Goal: Check status: Check status

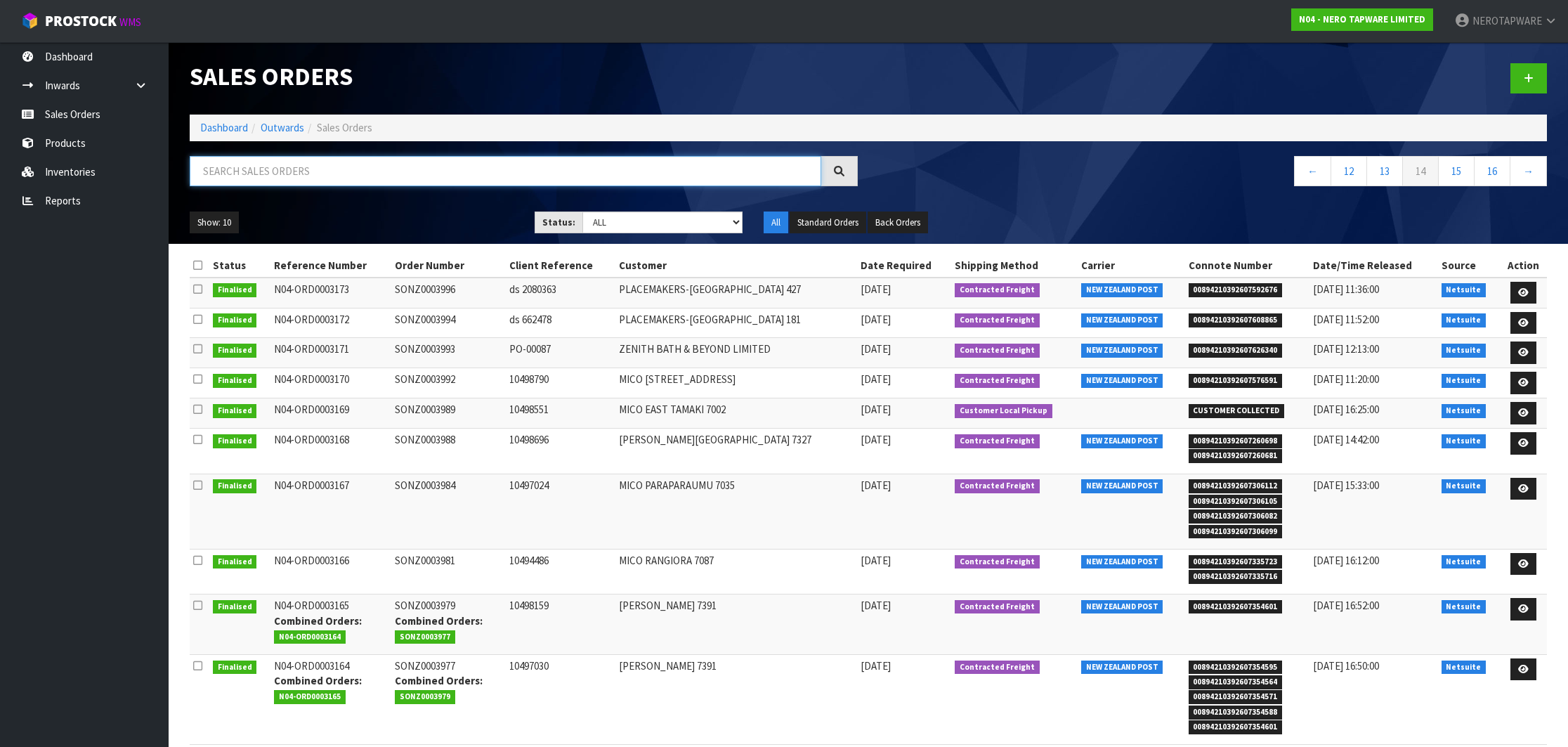
click at [405, 171] on input "text" at bounding box center [505, 171] width 631 height 30
paste input "SONZ0004226"
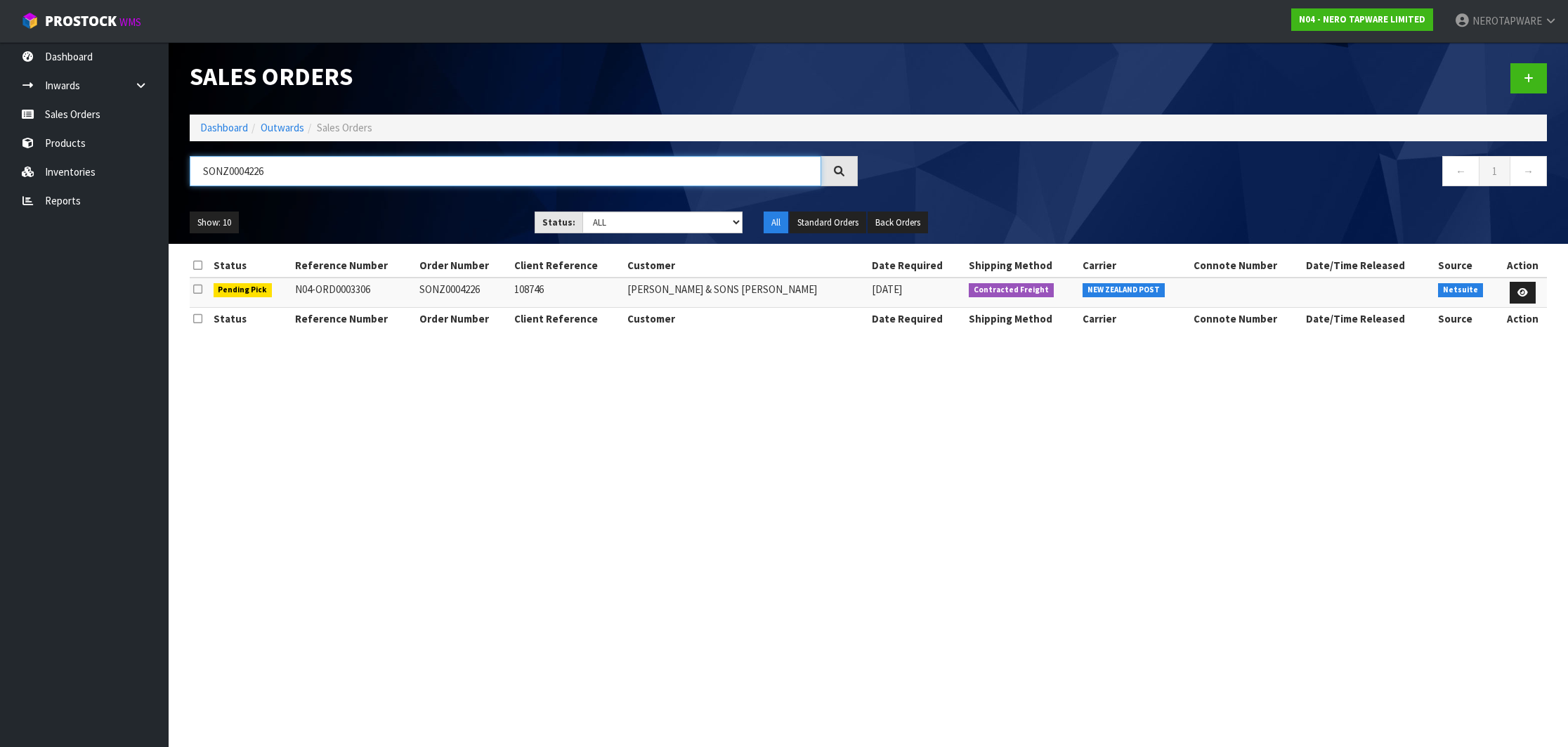
type input "SONZ0004226"
click at [207, 166] on input "SONZ0004226" at bounding box center [505, 171] width 631 height 30
click at [81, 191] on link "Reports" at bounding box center [84, 200] width 169 height 29
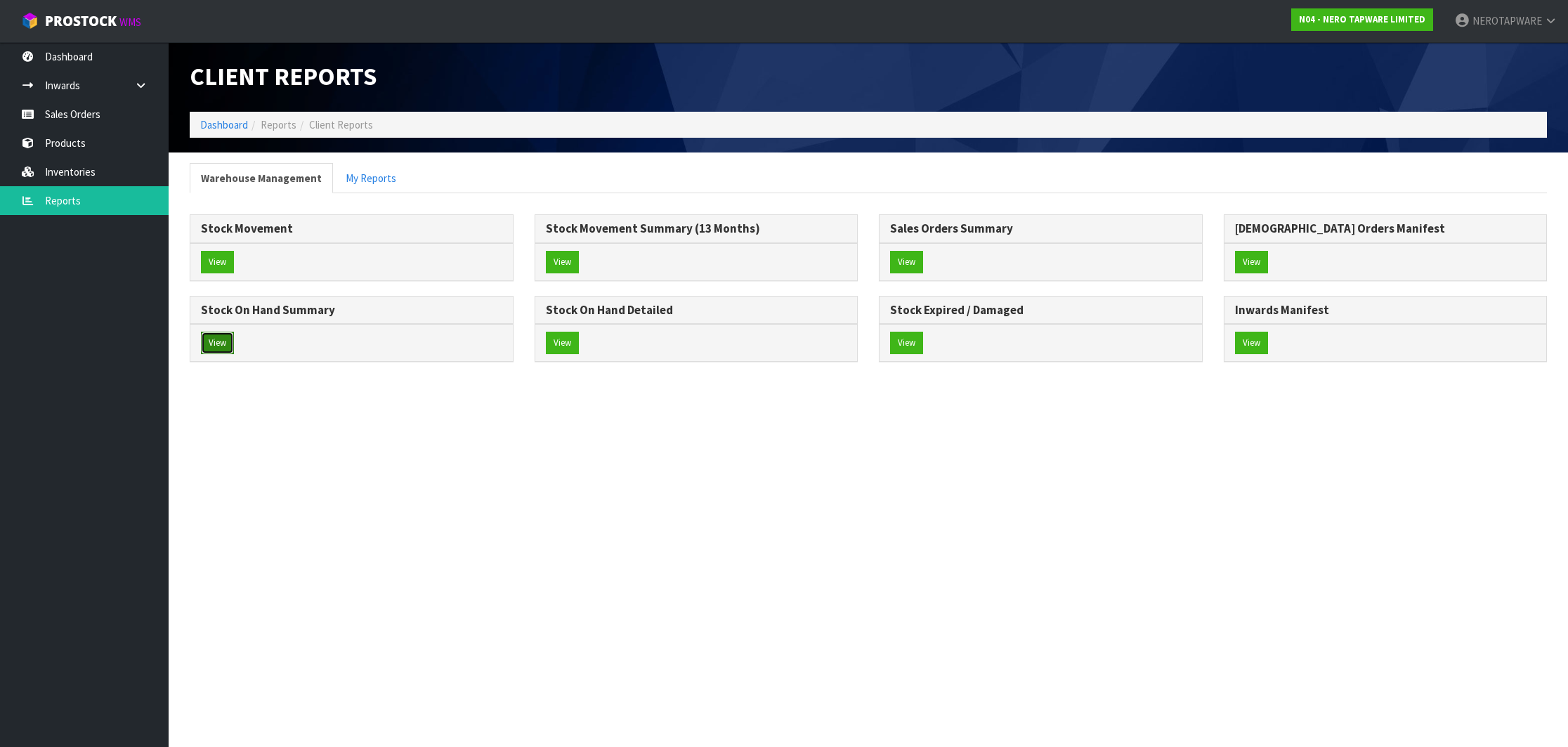
click at [222, 332] on button "View" at bounding box center [217, 343] width 33 height 22
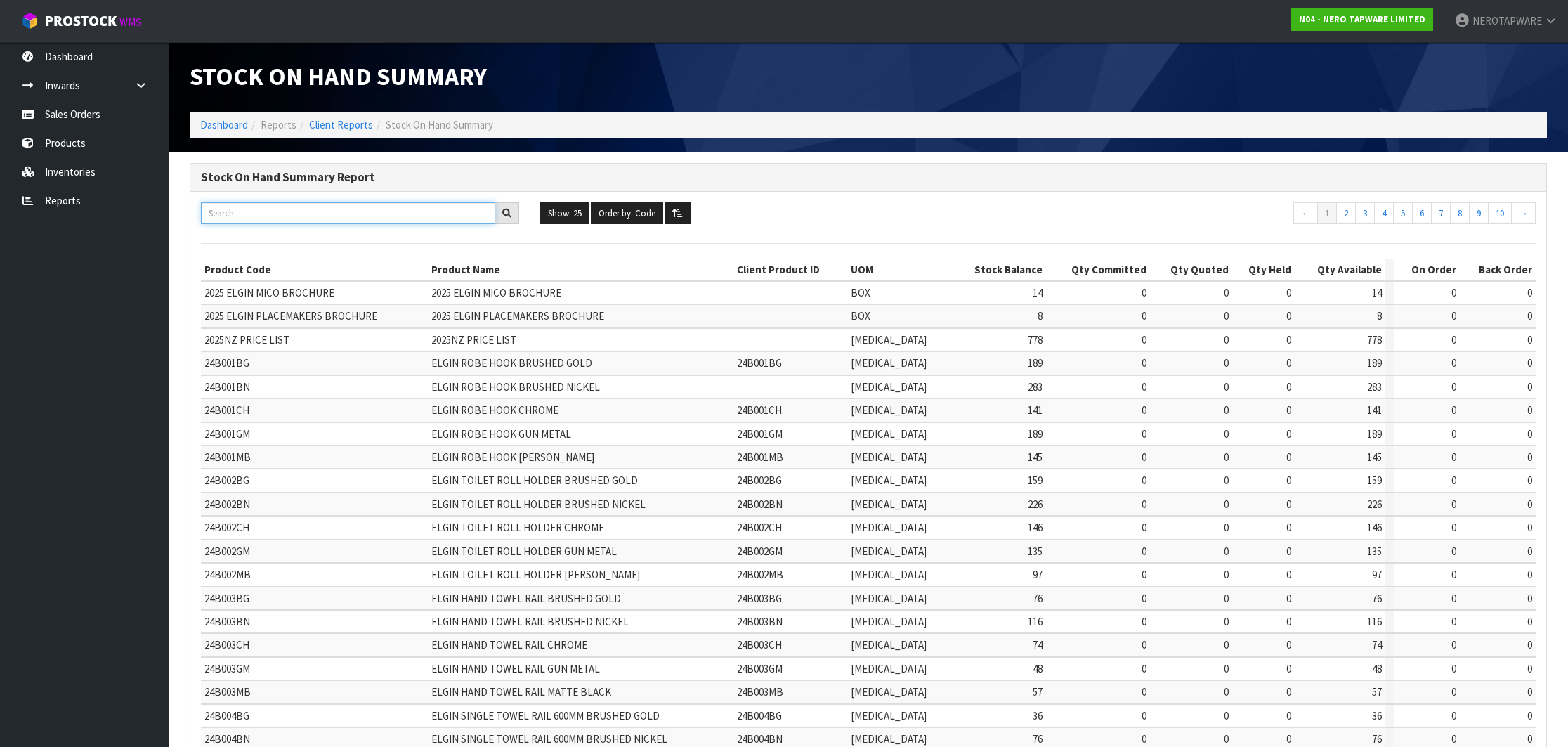
click at [359, 211] on input "text" at bounding box center [348, 213] width 294 height 22
paste input "NR250811TBN"
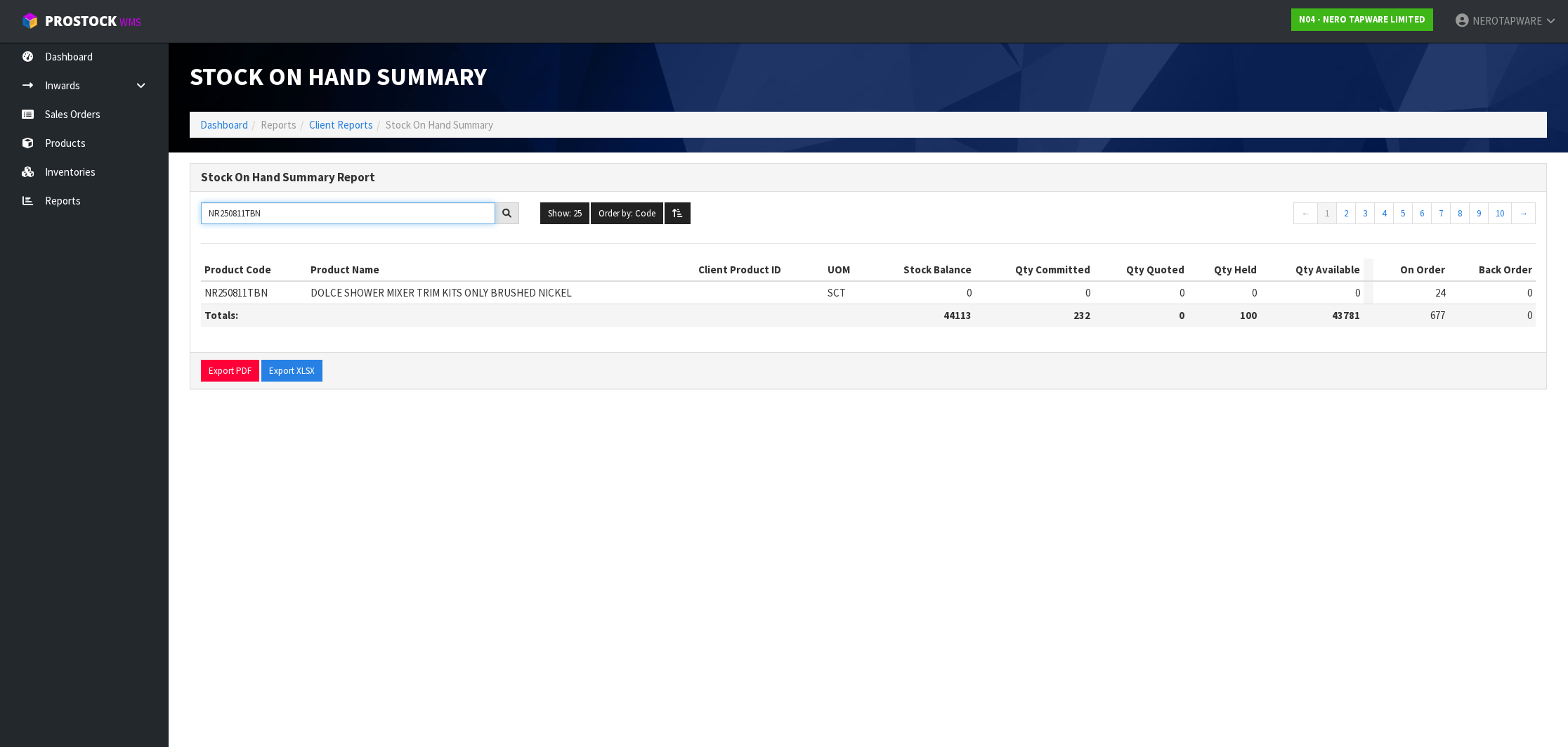
type input "NR250811TBN"
click at [90, 117] on link "Sales Orders" at bounding box center [84, 114] width 169 height 29
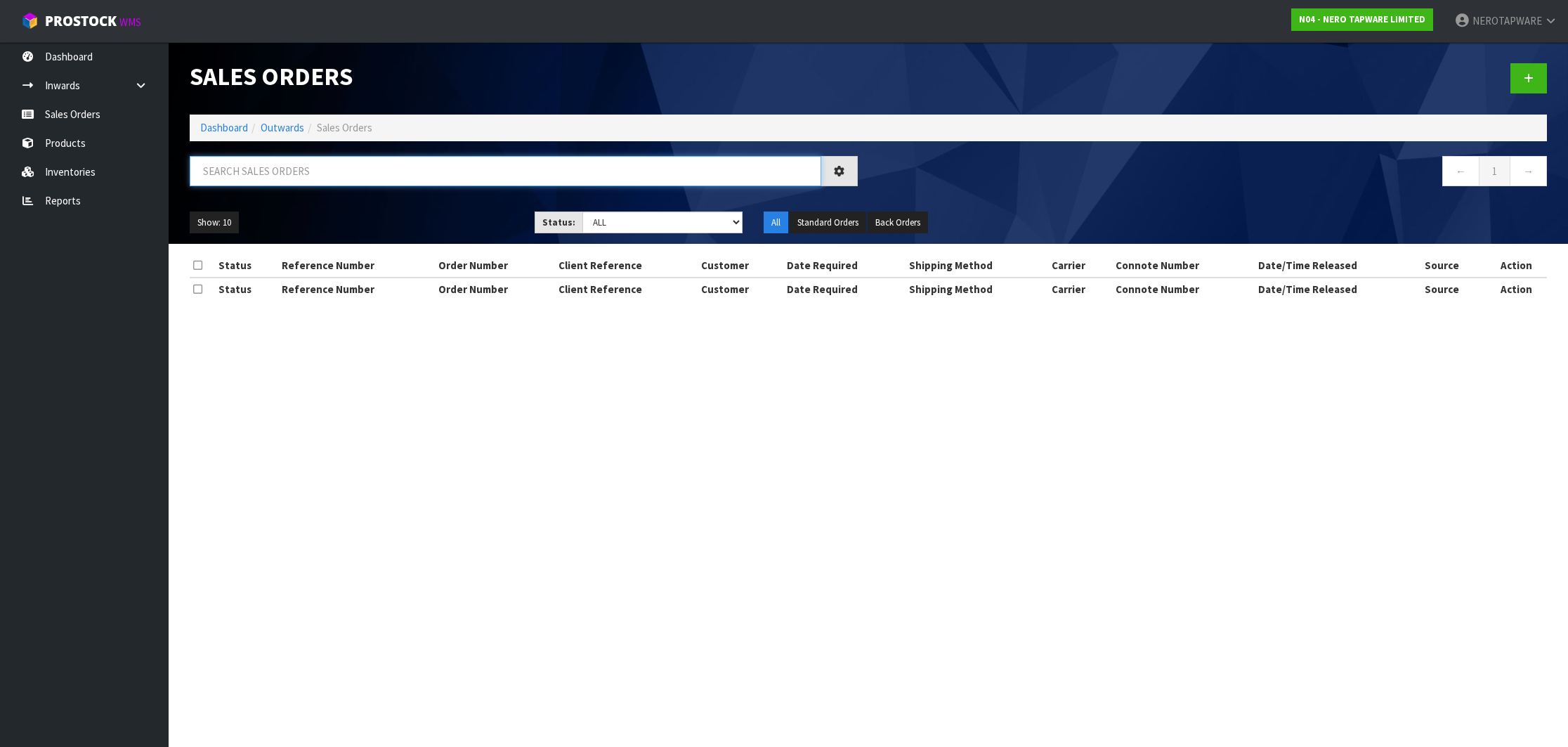
click at [501, 171] on input "text" at bounding box center [505, 171] width 631 height 30
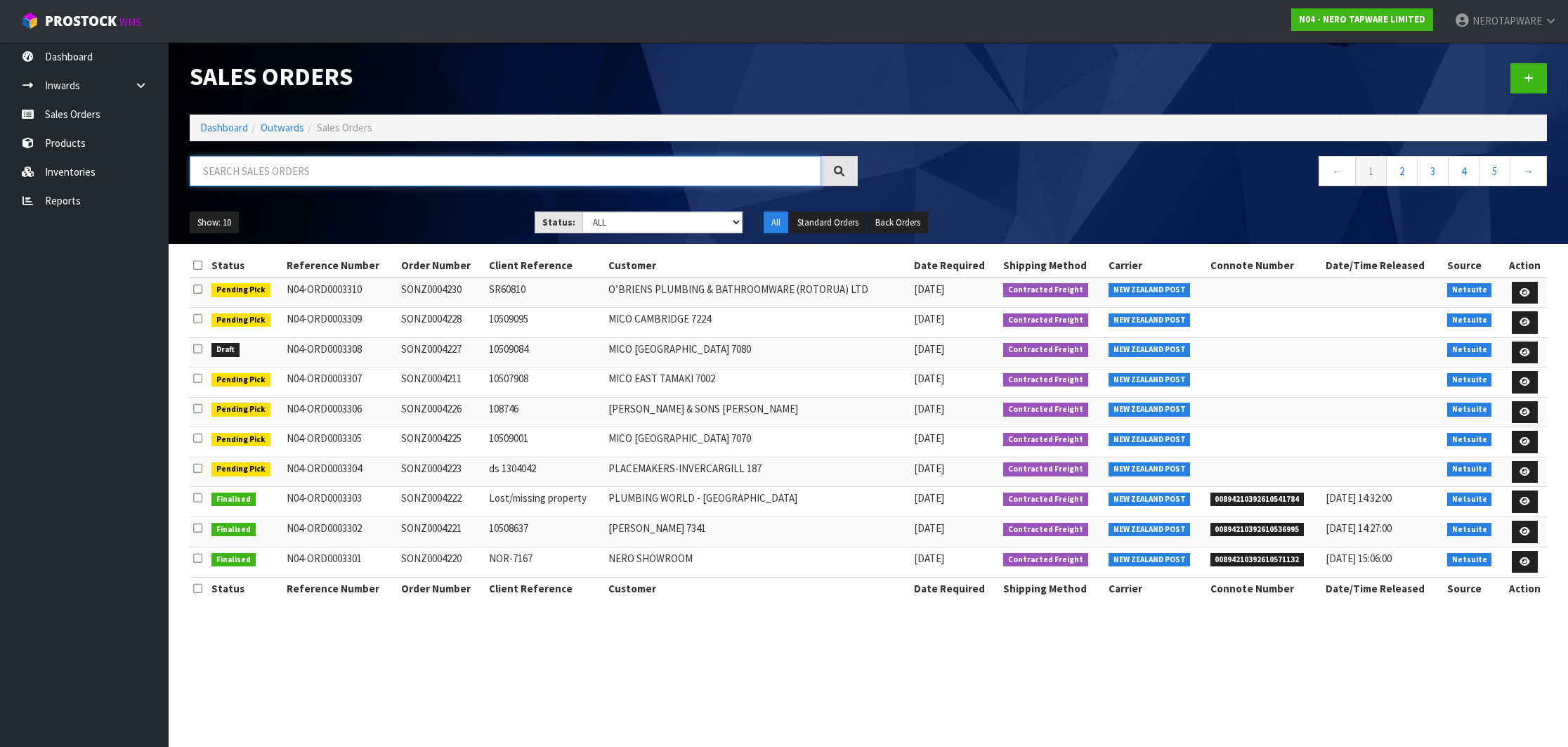
paste input "SONZ0004226"
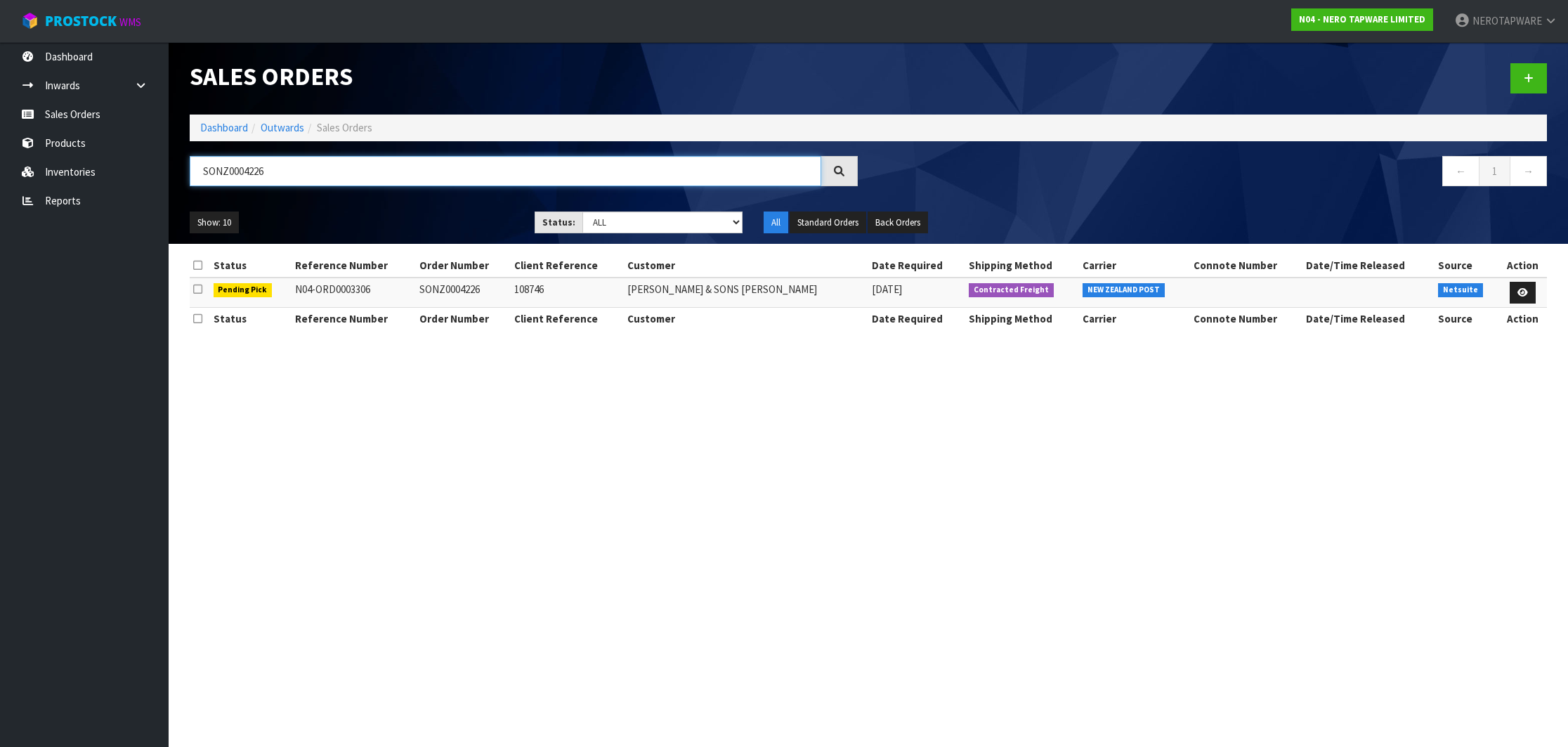
type input "SONZ0004226"
click at [112, 118] on link "Sales Orders" at bounding box center [84, 114] width 169 height 29
click at [253, 171] on input "SONZ0004226" at bounding box center [505, 171] width 631 height 30
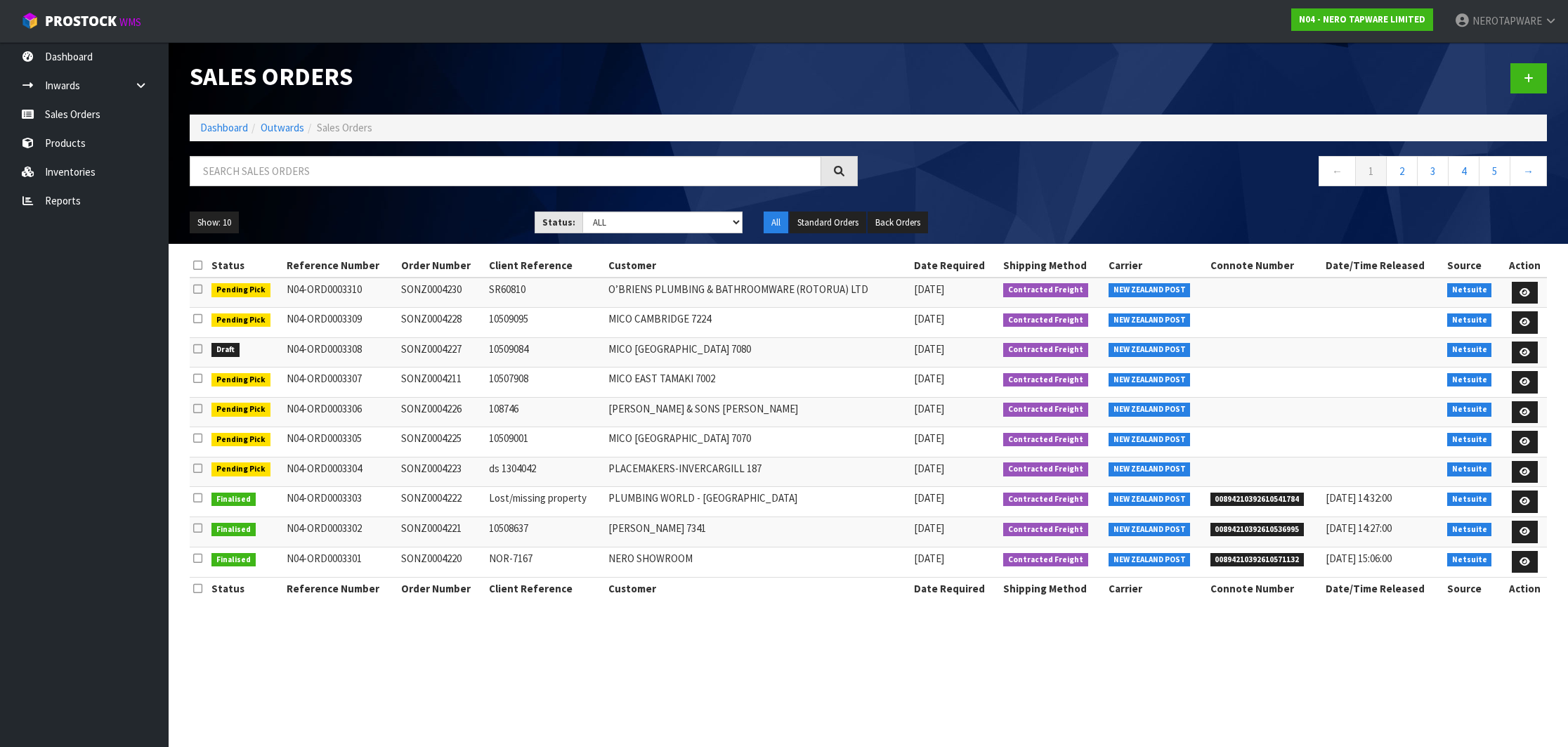
click at [872, 660] on section "Sales Orders Dashboard Outwards Sales Orders ← 1 2 3 4 5 → Show: 10 5 10 25 50 …" at bounding box center [784, 373] width 1568 height 747
click at [314, 169] on input "text" at bounding box center [505, 171] width 631 height 30
paste input "SONZ0004226"
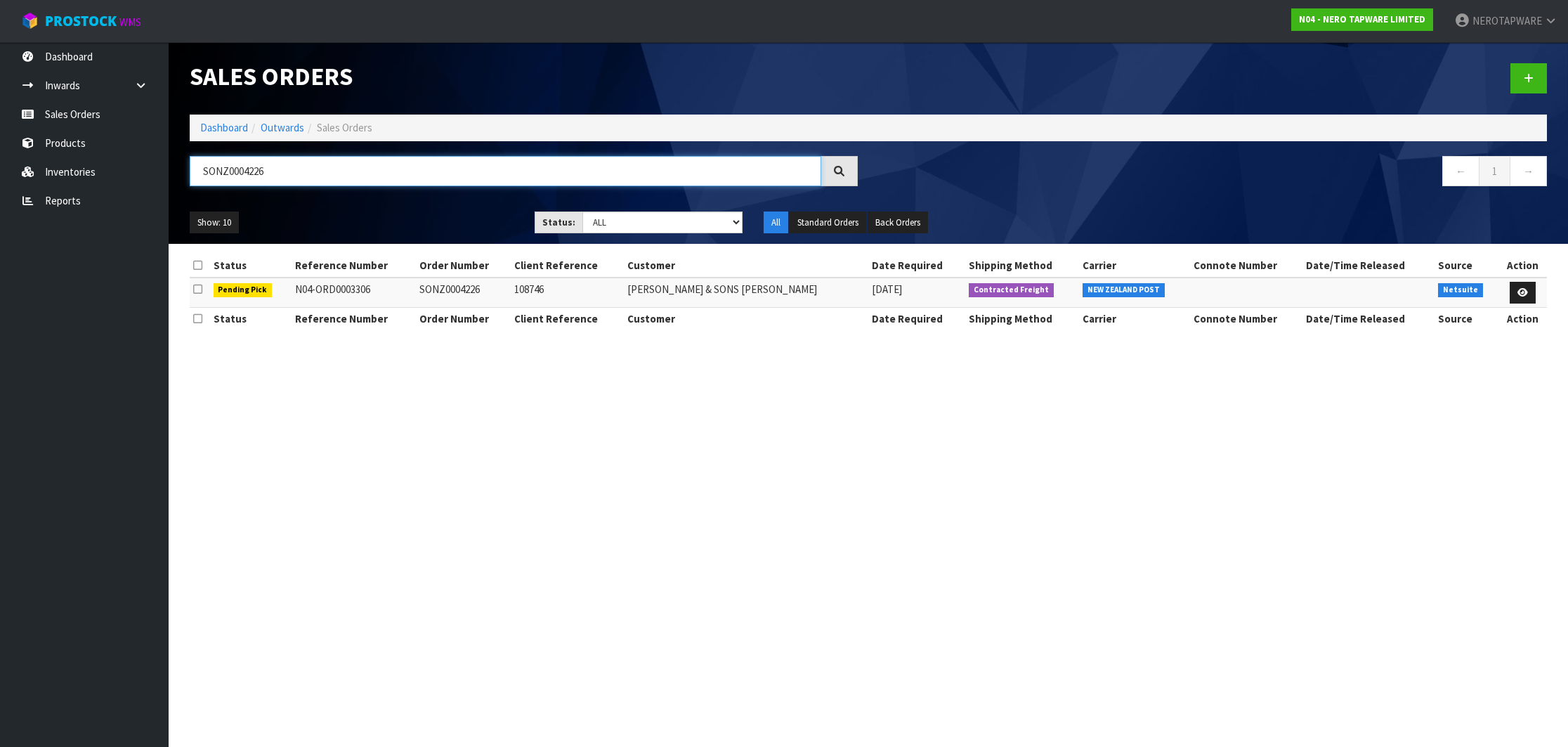
type input "SONZ0004226"
